Goal: Complete application form

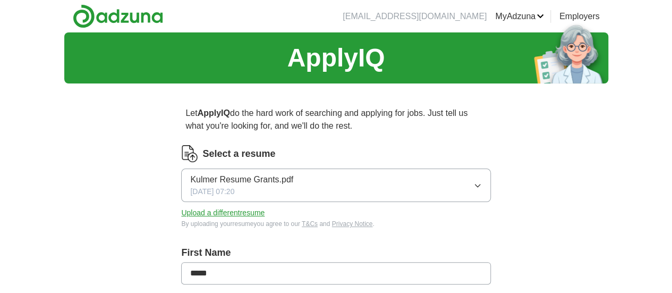
scroll to position [256, 0]
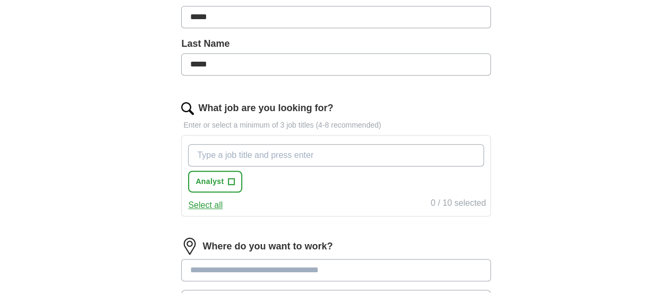
click at [279, 155] on input "What job are you looking for?" at bounding box center [336, 155] width 296 height 22
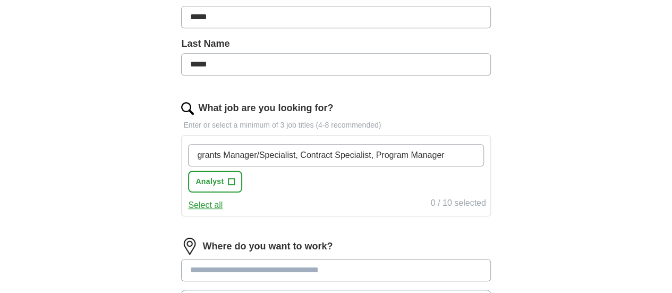
scroll to position [0, 27]
type input "grants Manager/Specialist, Contract Specialist, Program Manager"
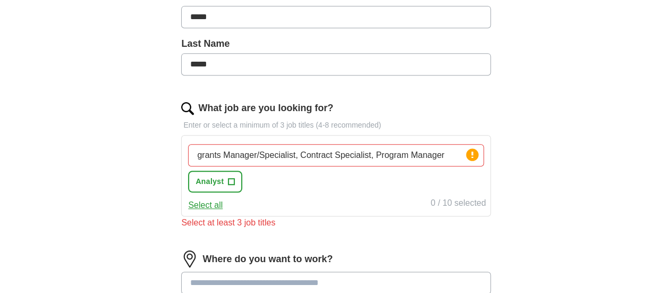
click at [322, 272] on input at bounding box center [335, 283] width 309 height 22
click at [330, 155] on input "grants Manager/Specialist, Contract Specialist, Program Manager" at bounding box center [336, 155] width 296 height 22
drag, startPoint x: 333, startPoint y: 154, endPoint x: 384, endPoint y: 156, distance: 51.1
click at [384, 156] on input "grants Manager/Specialist, Contract Specialist, Program Manager" at bounding box center [336, 155] width 296 height 22
click at [294, 153] on input "grants Manager/Specialist, Contract Specialist, Program Manager" at bounding box center [336, 155] width 296 height 22
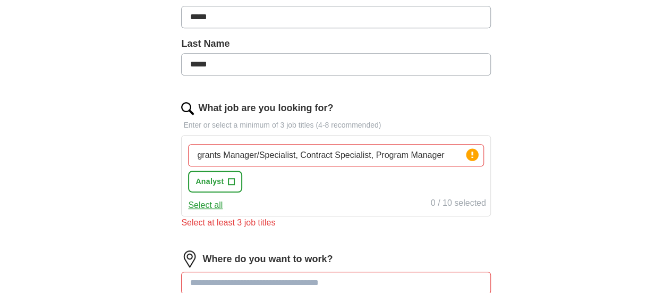
scroll to position [0, 27]
drag, startPoint x: 410, startPoint y: 155, endPoint x: 483, endPoint y: 154, distance: 72.8
click at [483, 154] on div "Let ApplyIQ do the hard work of searching and applying for jobs. Just tell us w…" at bounding box center [336, 154] width 408 height 636
click at [424, 154] on input "grants Manager/Specialist, Contract Specialist, Program Manager" at bounding box center [336, 155] width 296 height 22
click at [297, 157] on input "grants Manager/Specialist, Contract Specialist, Program Manager" at bounding box center [336, 155] width 296 height 22
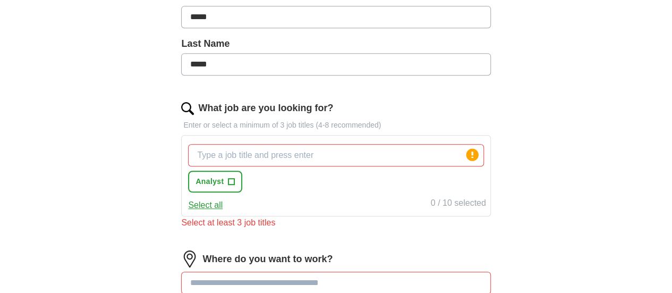
scroll to position [0, 0]
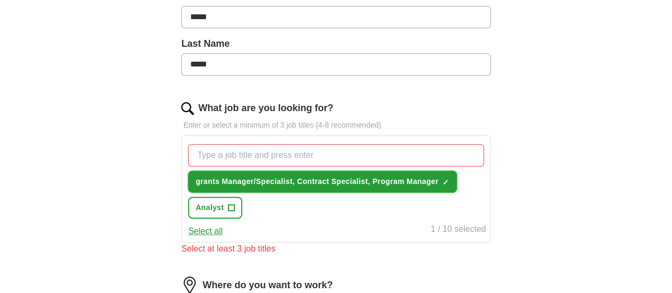
click at [0, 0] on span "×" at bounding box center [0, 0] width 0 height 0
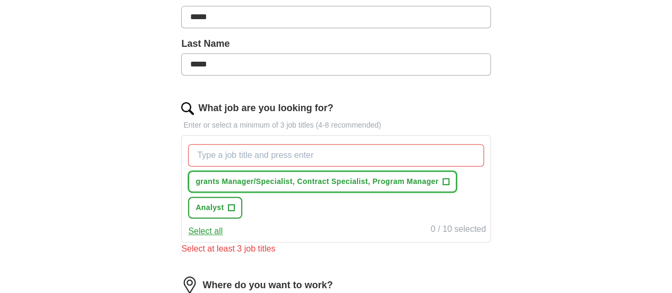
drag, startPoint x: 227, startPoint y: 178, endPoint x: 308, endPoint y: 175, distance: 80.8
click at [308, 176] on span "grants Manager/Specialist, Contract Specialist, Program Manager" at bounding box center [317, 181] width 243 height 11
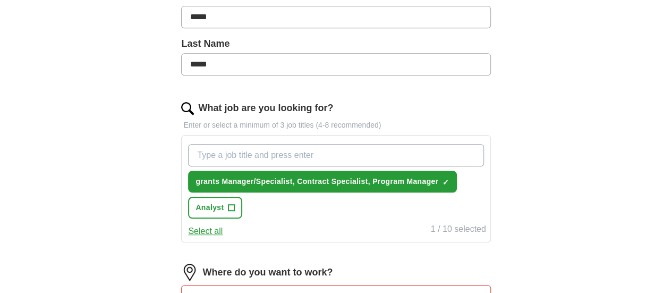
click at [237, 152] on input "What job are you looking for?" at bounding box center [336, 155] width 296 height 22
type input "Grants Manager"
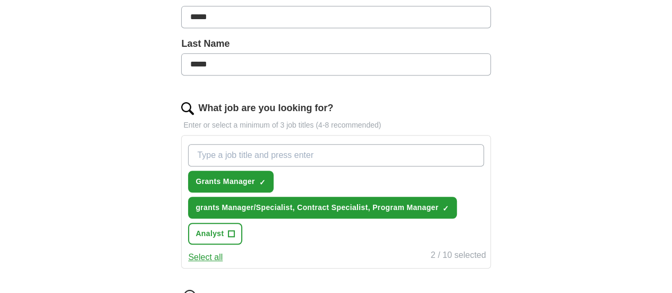
click at [265, 156] on input "What job are you looking for?" at bounding box center [336, 155] width 296 height 22
type input "Grants Specialist"
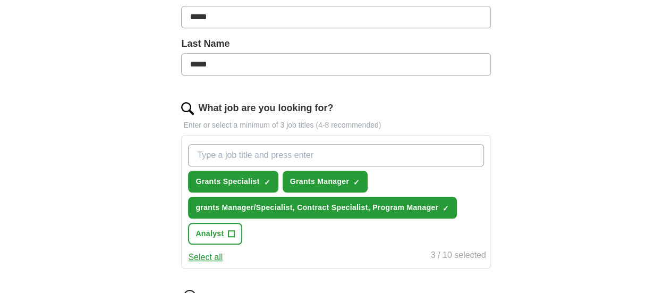
click at [279, 155] on input "What job are you looking for?" at bounding box center [336, 155] width 296 height 22
type input "Contract Specialist"
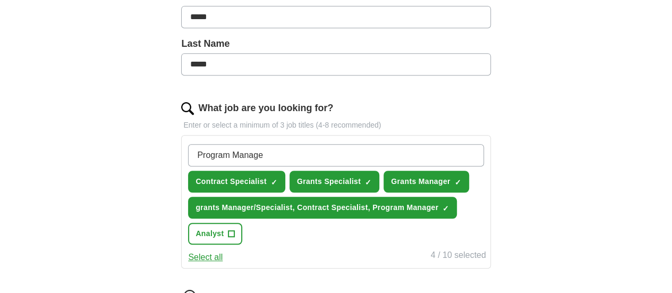
type input "Program Manager"
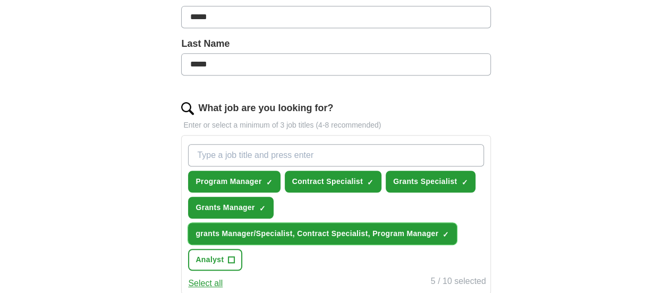
click at [0, 0] on span "×" at bounding box center [0, 0] width 0 height 0
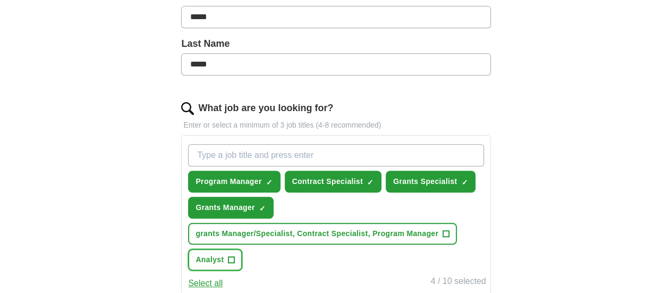
click at [224, 265] on span "Analyst" at bounding box center [210, 259] width 28 height 11
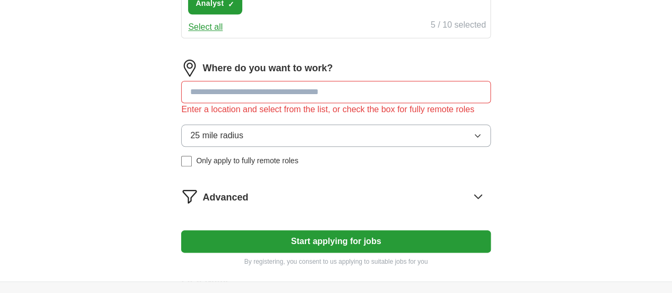
click at [296, 99] on input at bounding box center [335, 92] width 309 height 22
type input "**********"
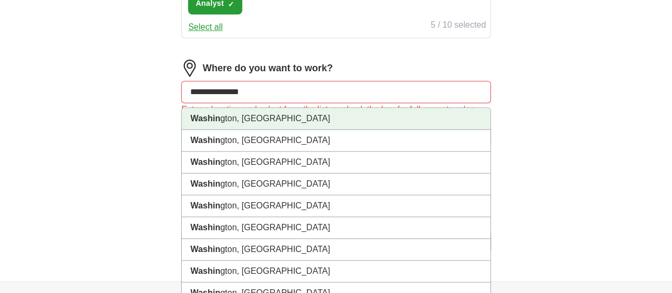
click at [270, 126] on li "Washin gton, [GEOGRAPHIC_DATA]" at bounding box center [336, 119] width 308 height 22
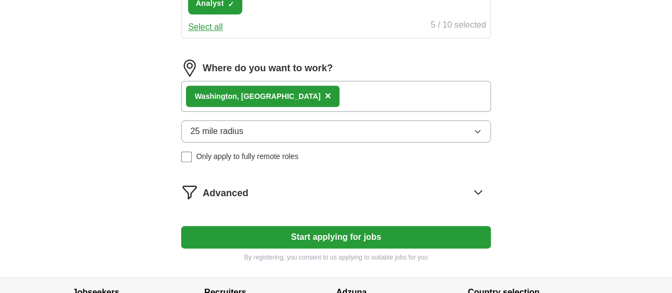
click at [353, 246] on button "Start applying for jobs" at bounding box center [335, 237] width 309 height 22
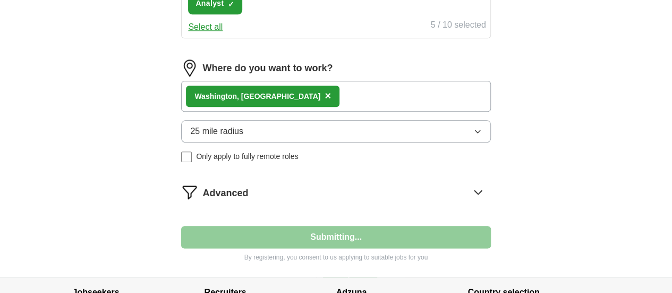
select select "**"
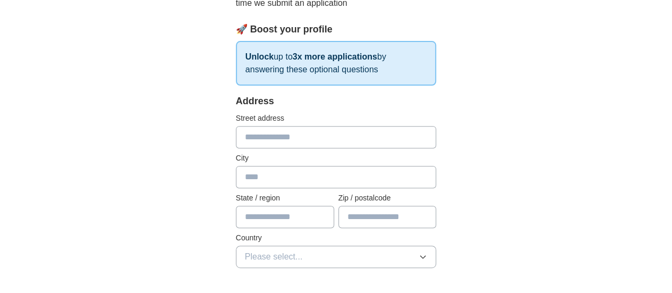
scroll to position [148, 0]
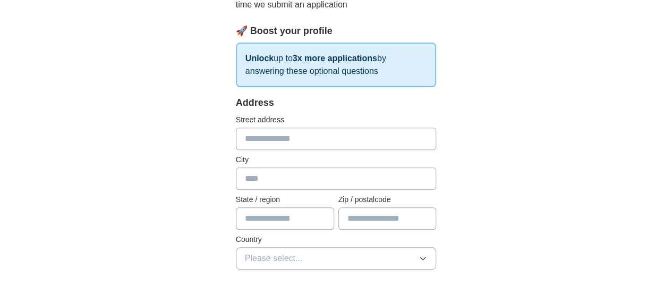
click at [321, 126] on div "Street address" at bounding box center [336, 132] width 201 height 36
click at [316, 133] on input "text" at bounding box center [336, 139] width 201 height 22
type input "**********"
type input "**"
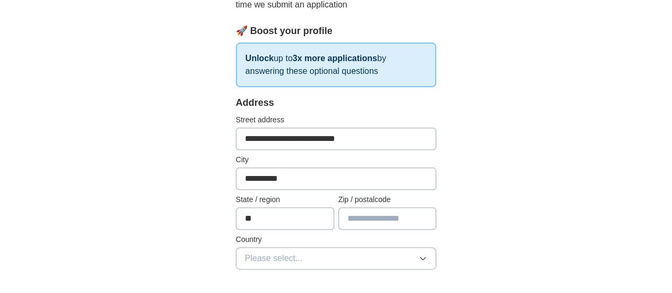
type input "*****"
click at [254, 257] on span "Please select..." at bounding box center [274, 258] width 58 height 13
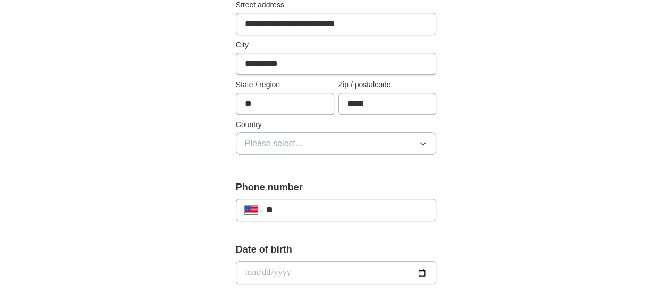
scroll to position [265, 0]
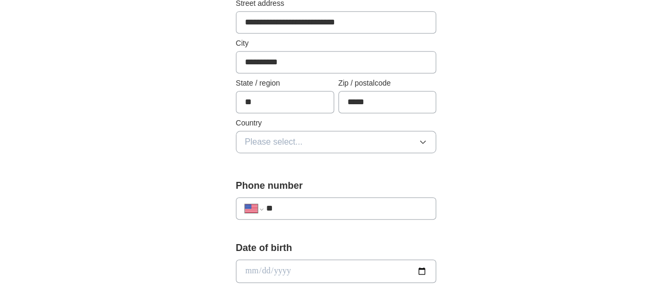
click at [331, 139] on button "Please select..." at bounding box center [336, 142] width 201 height 22
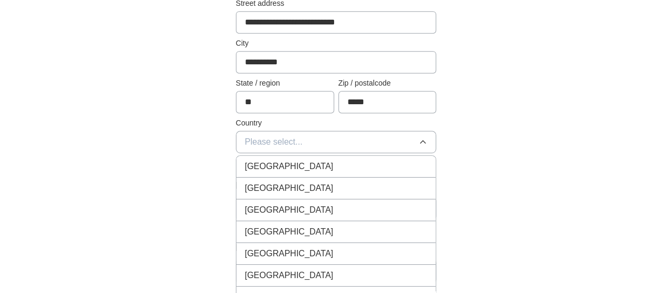
click at [255, 188] on span "[GEOGRAPHIC_DATA]" at bounding box center [289, 188] width 89 height 13
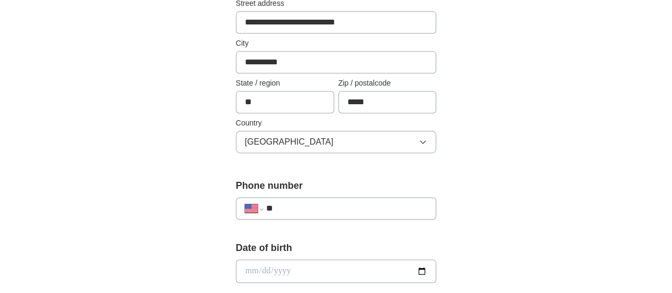
click at [280, 214] on div "**********" at bounding box center [336, 208] width 201 height 22
click at [277, 211] on input "**" at bounding box center [347, 208] width 162 height 13
type input "**********"
drag, startPoint x: 291, startPoint y: 246, endPoint x: 284, endPoint y: 257, distance: 13.1
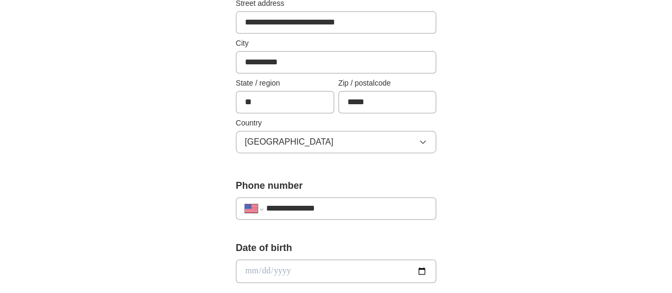
click at [255, 268] on input "date" at bounding box center [336, 270] width 201 height 23
click at [236, 271] on input "date" at bounding box center [336, 270] width 201 height 23
type input "**********"
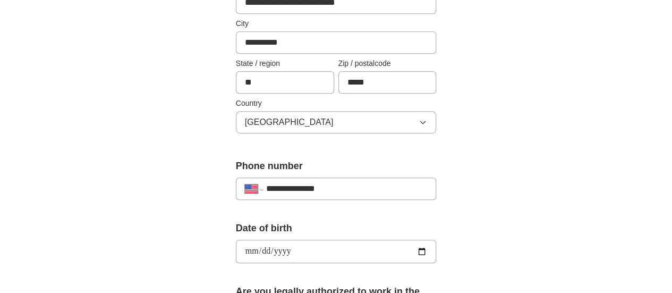
scroll to position [521, 0]
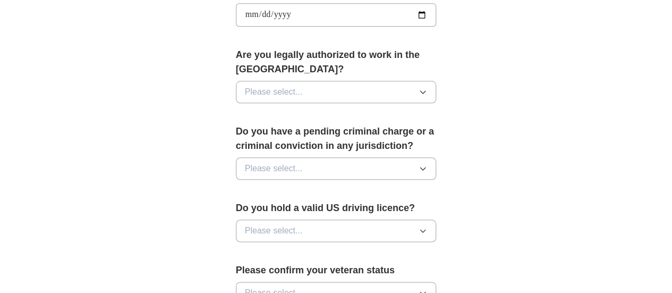
click at [300, 81] on button "Please select..." at bounding box center [336, 92] width 201 height 22
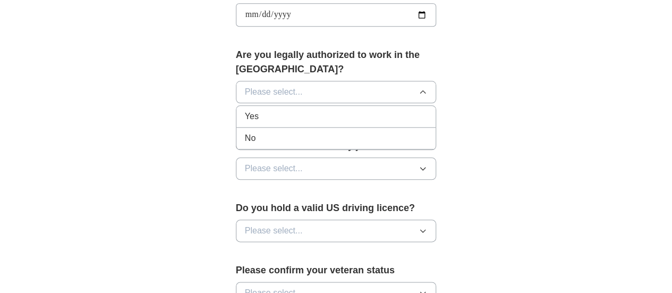
click at [246, 110] on div "Yes" at bounding box center [336, 116] width 183 height 13
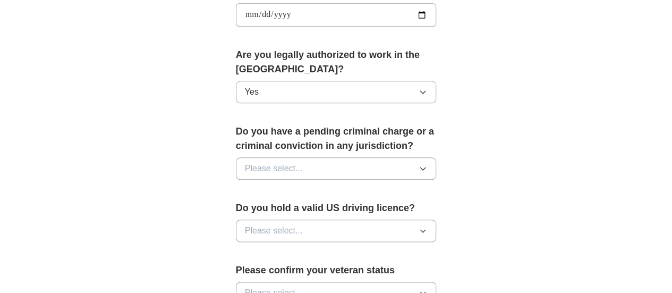
click at [273, 162] on span "Please select..." at bounding box center [274, 168] width 58 height 13
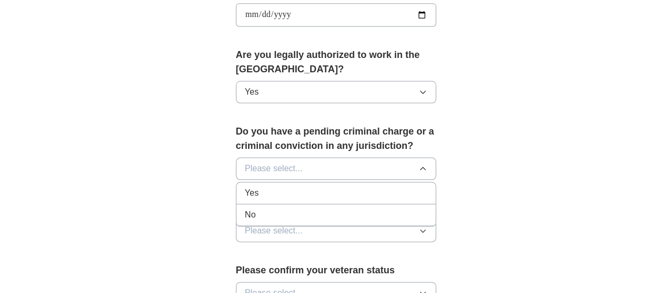
click at [245, 208] on div "No" at bounding box center [336, 214] width 183 height 13
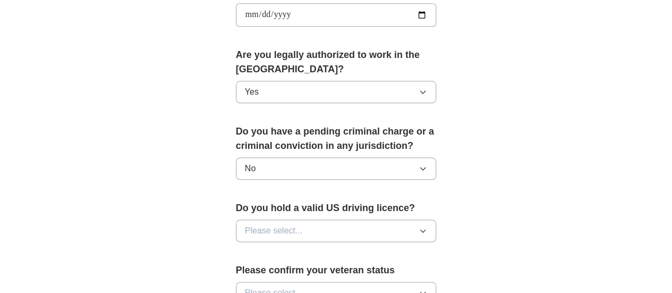
click at [297, 220] on button "Please select..." at bounding box center [336, 231] width 201 height 22
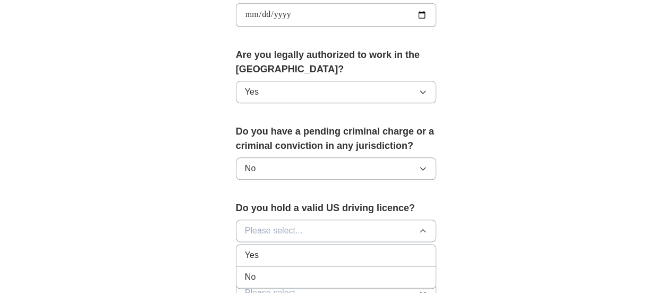
click at [237, 244] on li "Yes" at bounding box center [337, 255] width 200 height 22
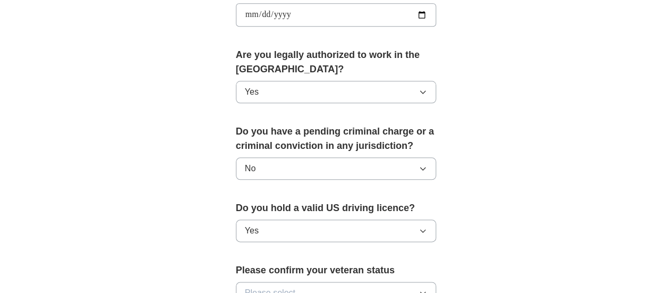
click at [293, 282] on button "Please select..." at bounding box center [336, 293] width 201 height 22
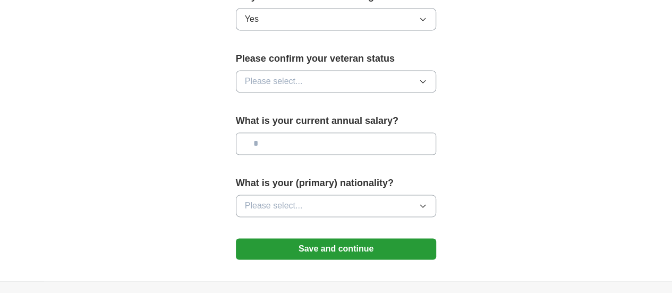
scroll to position [731, 0]
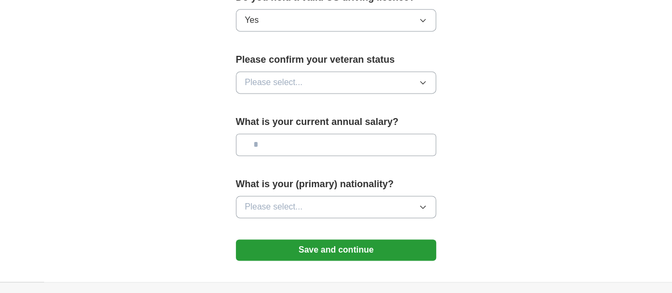
click at [404, 71] on button "Please select..." at bounding box center [336, 82] width 201 height 22
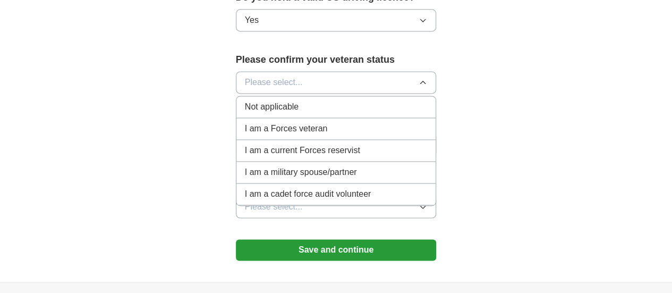
click at [287, 100] on div "Not applicable" at bounding box center [336, 106] width 183 height 13
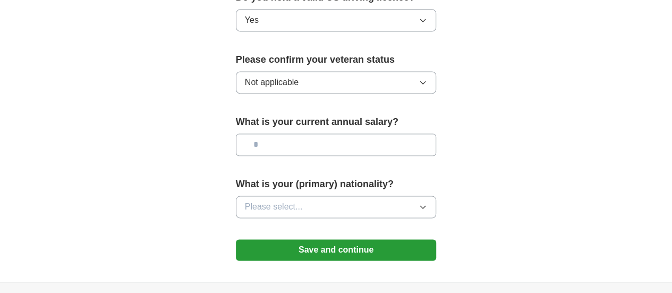
click at [264, 133] on input "text" at bounding box center [336, 144] width 201 height 22
type input "********"
click at [289, 196] on button "Please select..." at bounding box center [336, 207] width 201 height 22
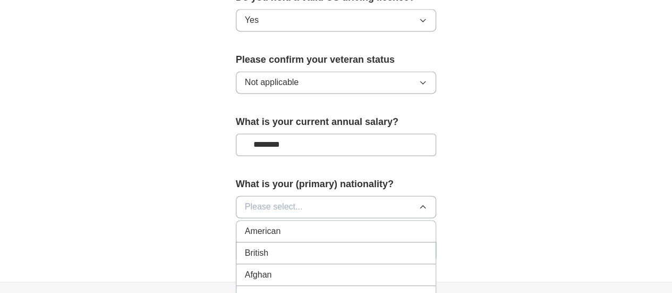
click at [263, 225] on div "American" at bounding box center [336, 231] width 183 height 13
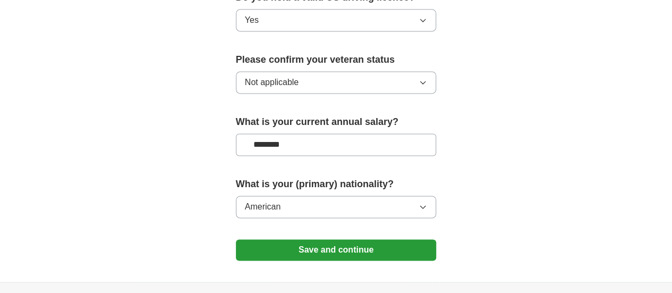
click at [376, 239] on button "Save and continue" at bounding box center [336, 249] width 201 height 21
